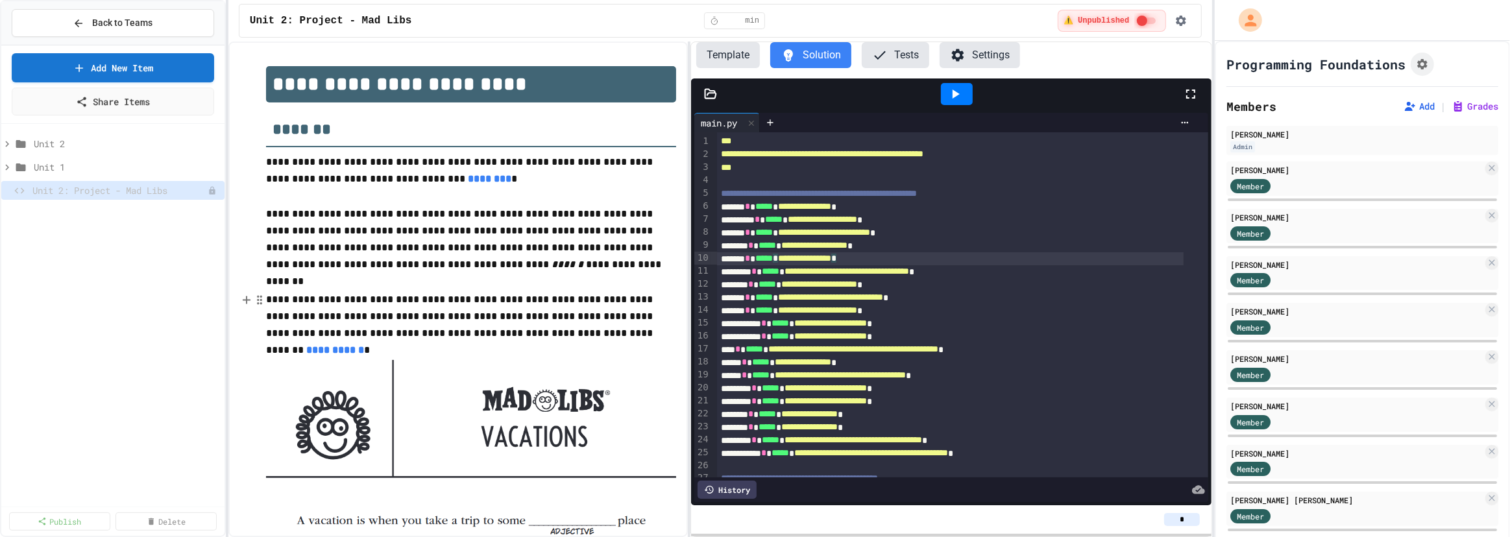
scroll to position [12, 0]
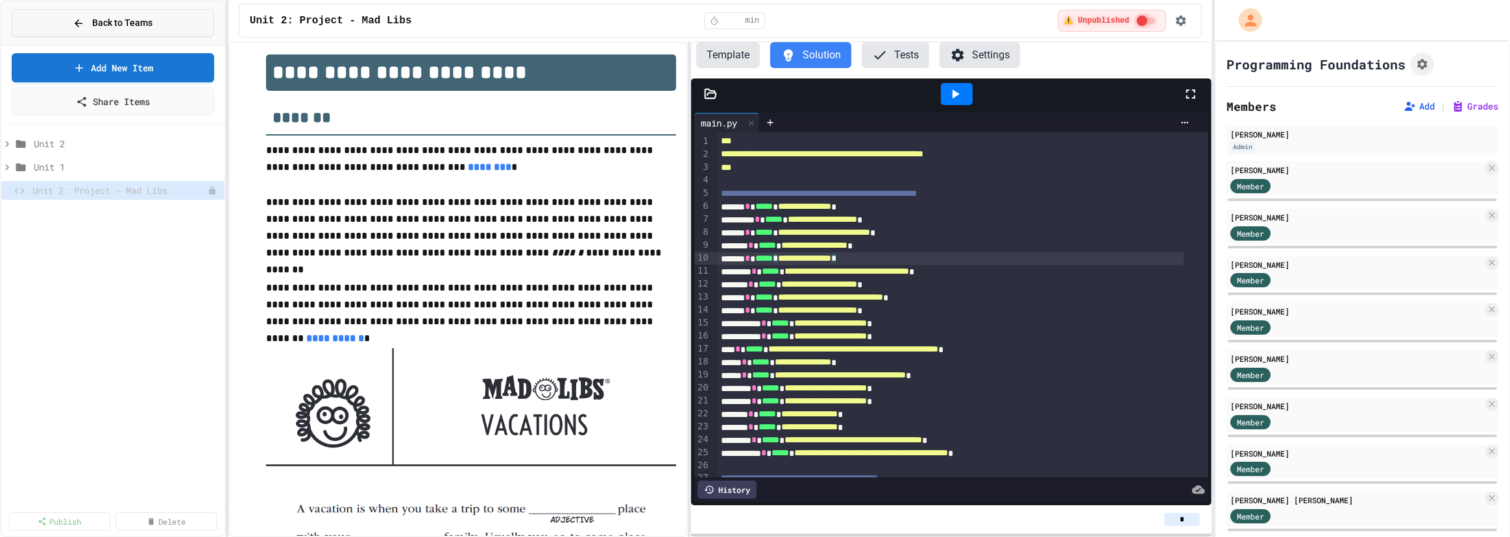
click at [122, 24] on span "Back to Teams" at bounding box center [122, 23] width 60 height 14
